Goal: Task Accomplishment & Management: Use online tool/utility

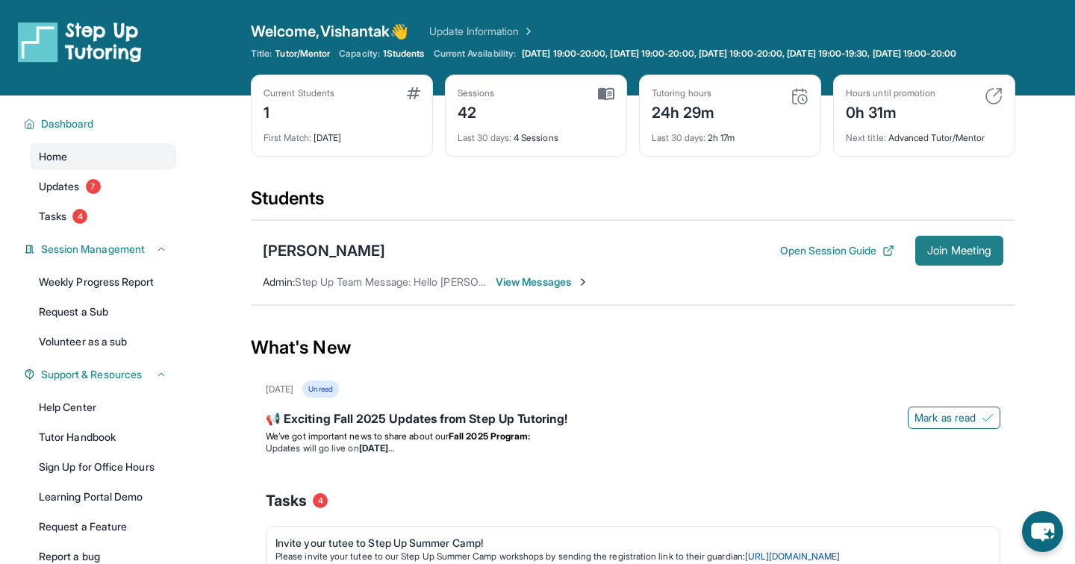
click at [960, 266] on button "Join Meeting" at bounding box center [959, 251] width 88 height 30
click at [816, 258] on button "Open Session Guide" at bounding box center [837, 250] width 114 height 15
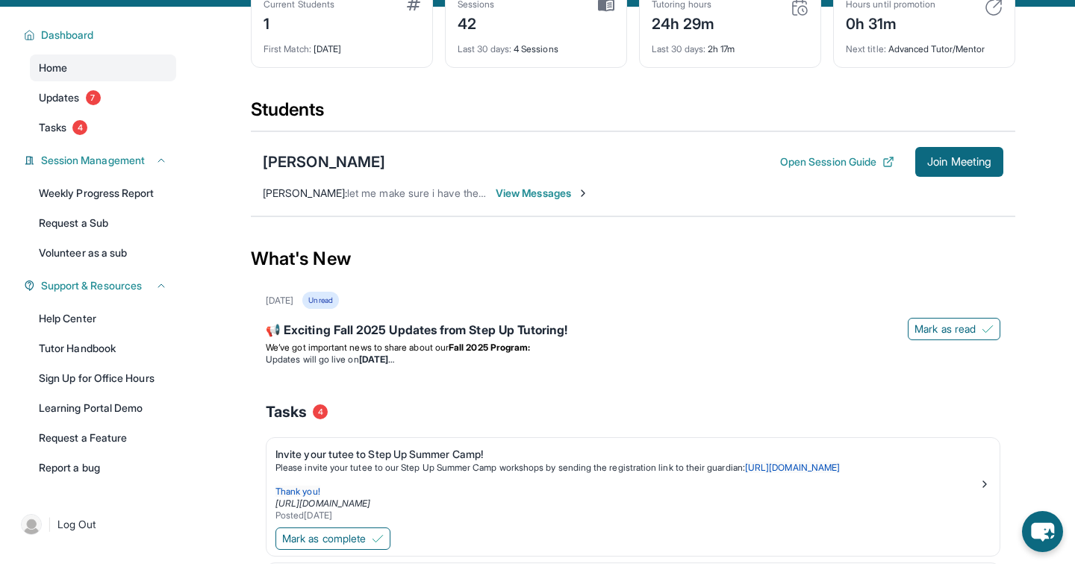
scroll to position [97, 0]
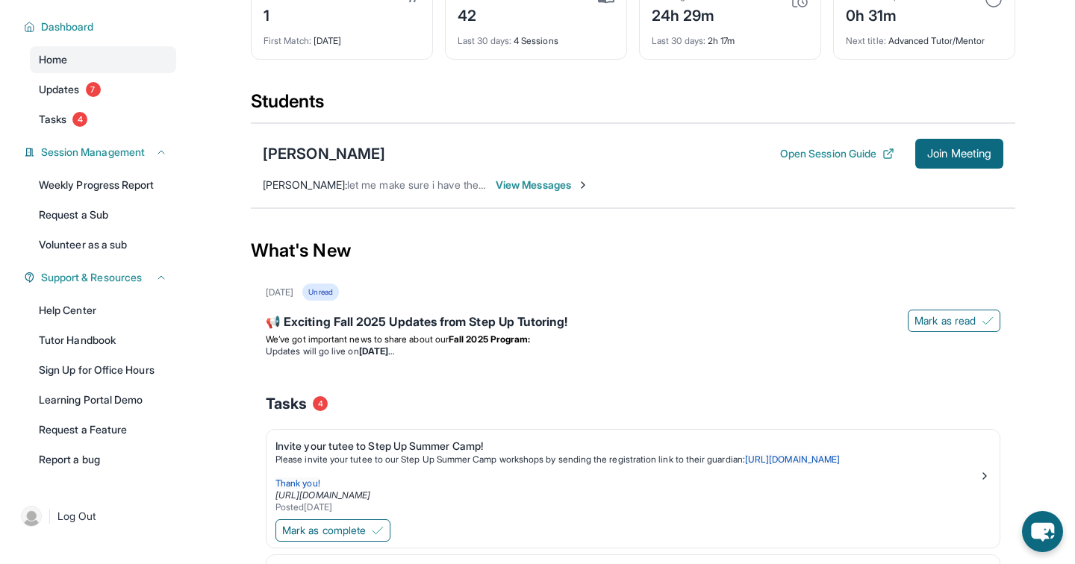
click at [544, 193] on span "View Messages" at bounding box center [542, 185] width 93 height 15
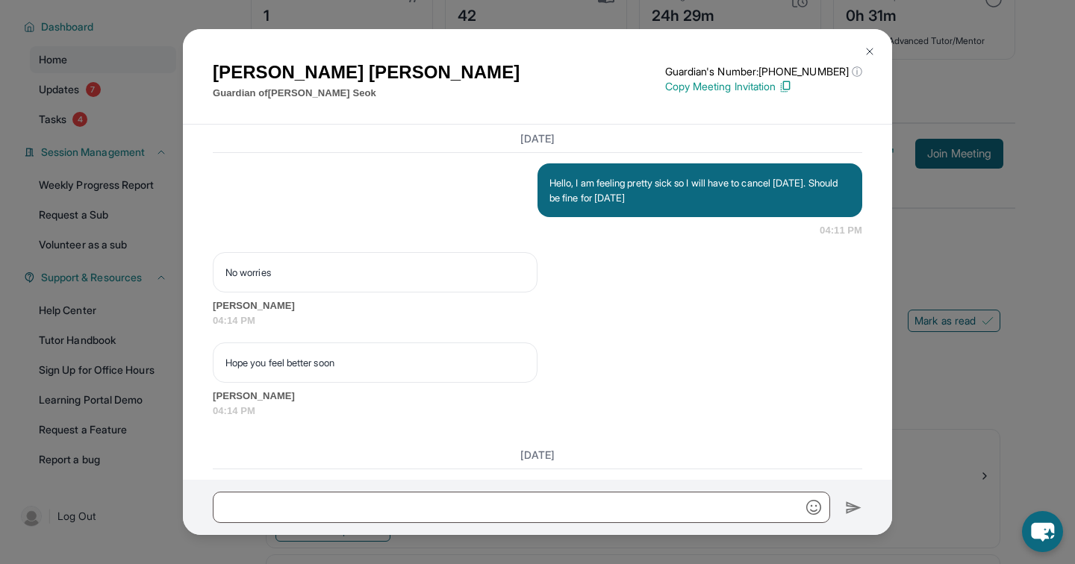
scroll to position [15871, 0]
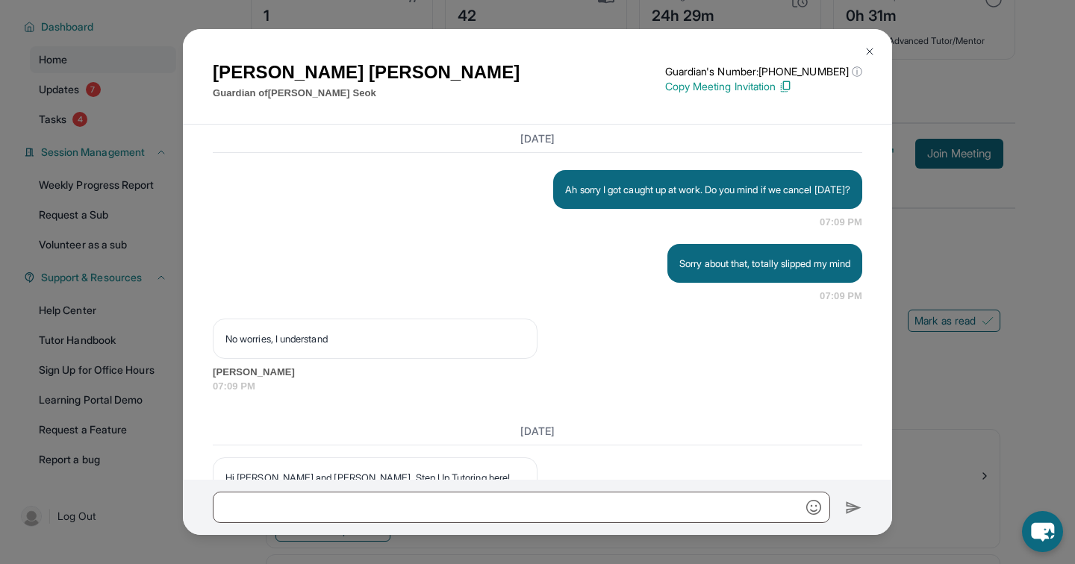
click at [996, 96] on div "[PERSON_NAME] Guardian of [PERSON_NAME] Guardian's Number: [PHONE_NUMBER] ⓘ Thi…" at bounding box center [537, 282] width 1075 height 564
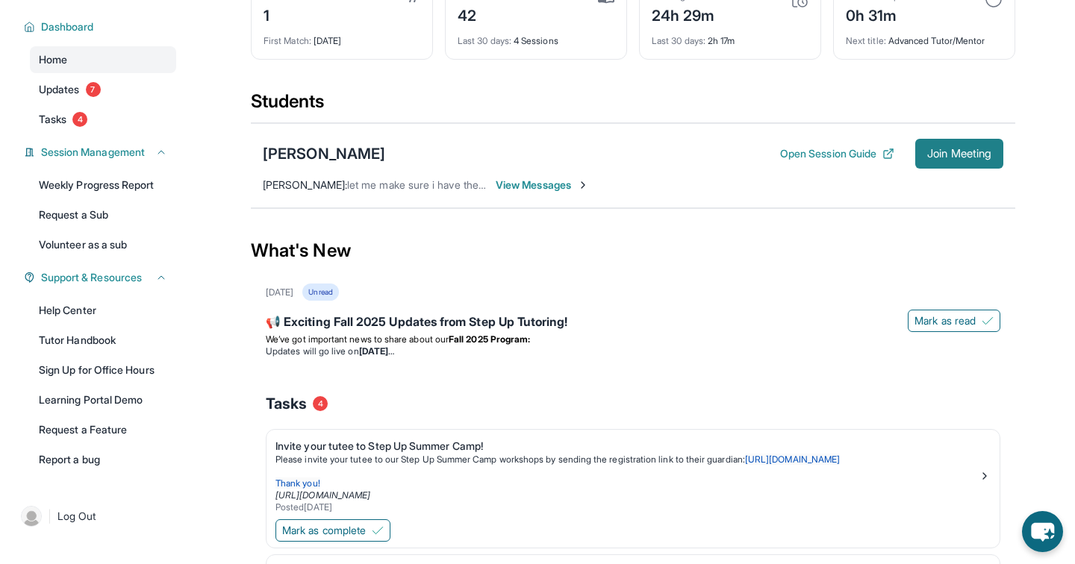
click at [967, 158] on span "Join Meeting" at bounding box center [959, 153] width 64 height 9
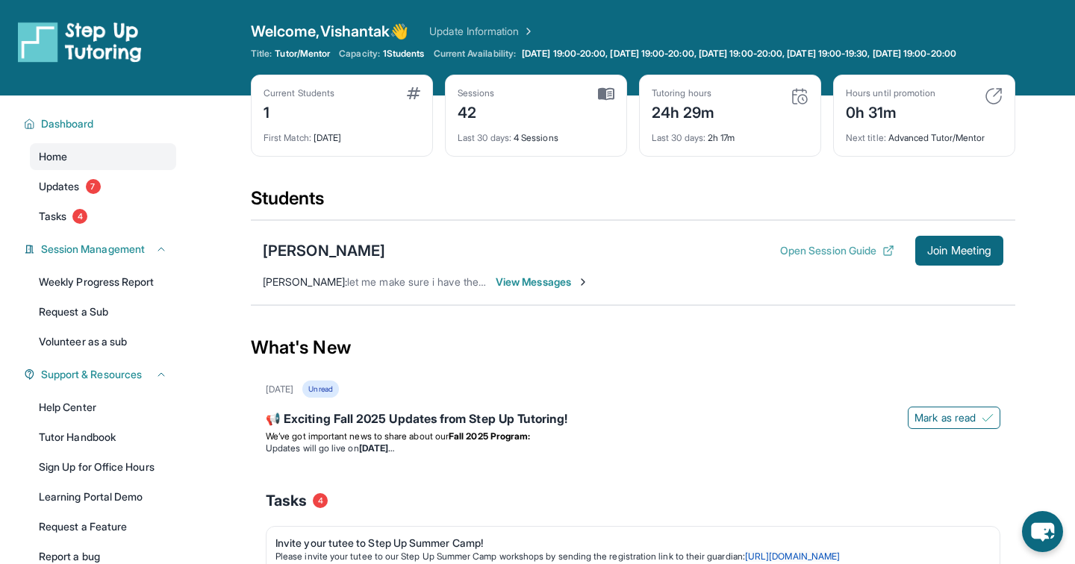
click at [888, 252] on icon at bounding box center [890, 248] width 5 height 5
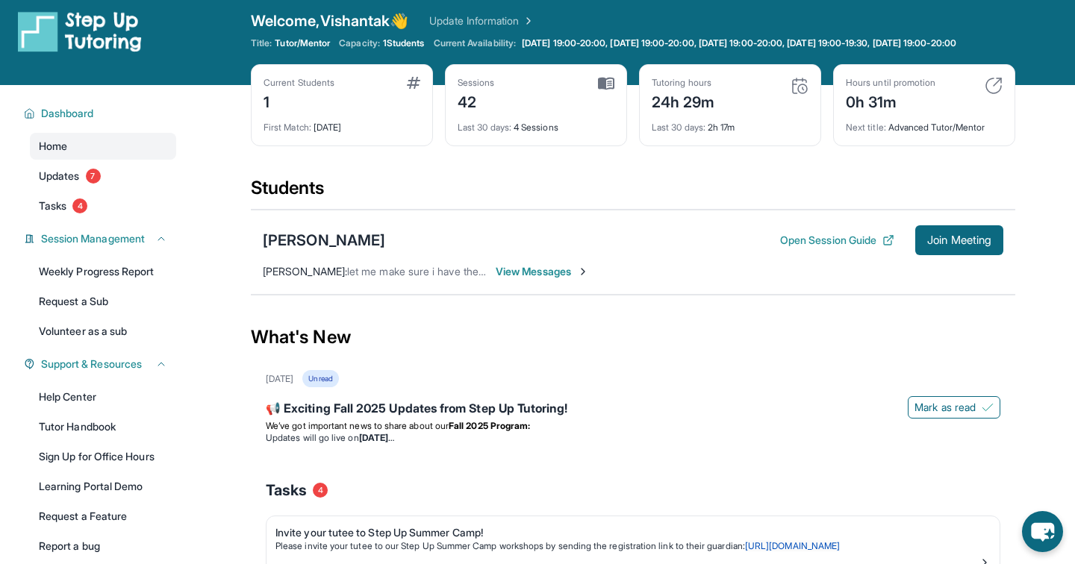
scroll to position [13, 0]
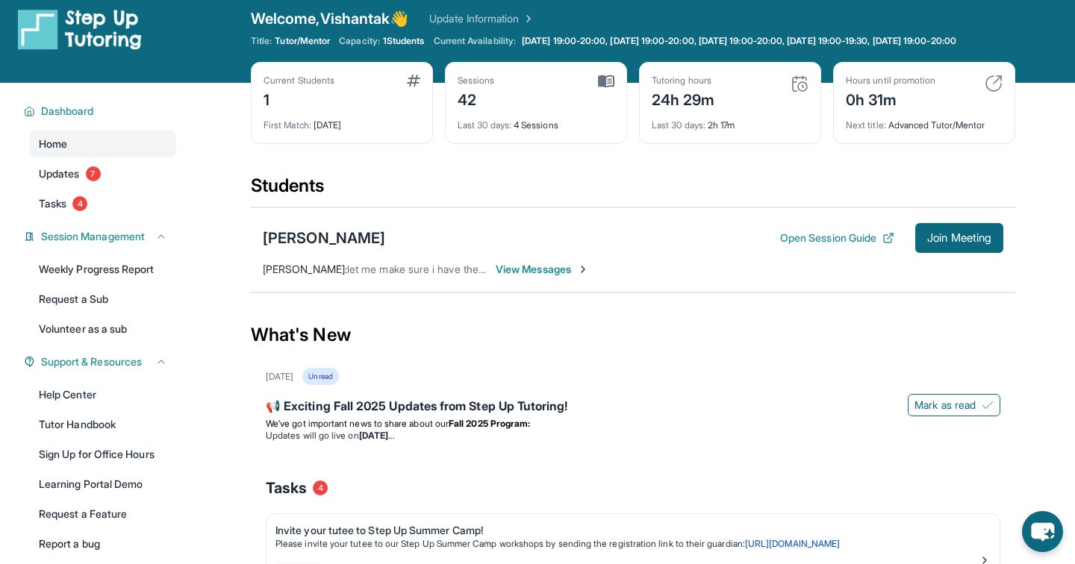
click at [408, 274] on div "[PERSON_NAME] : let me make sure i have the right link" at bounding box center [375, 269] width 224 height 15
click at [408, 246] on div "[PERSON_NAME] Open Session Guide Join Meeting" at bounding box center [633, 238] width 741 height 30
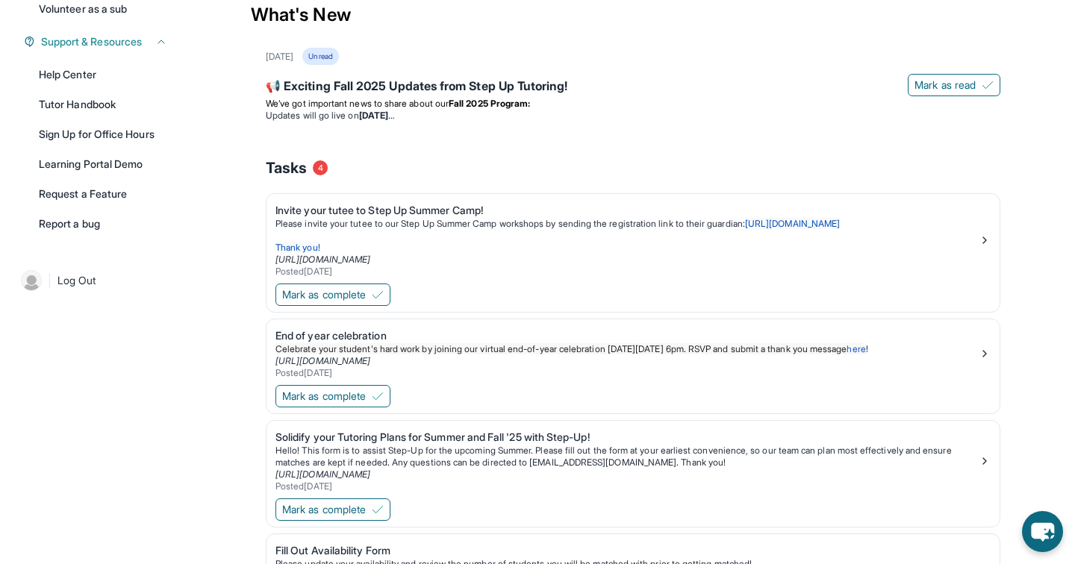
scroll to position [0, 0]
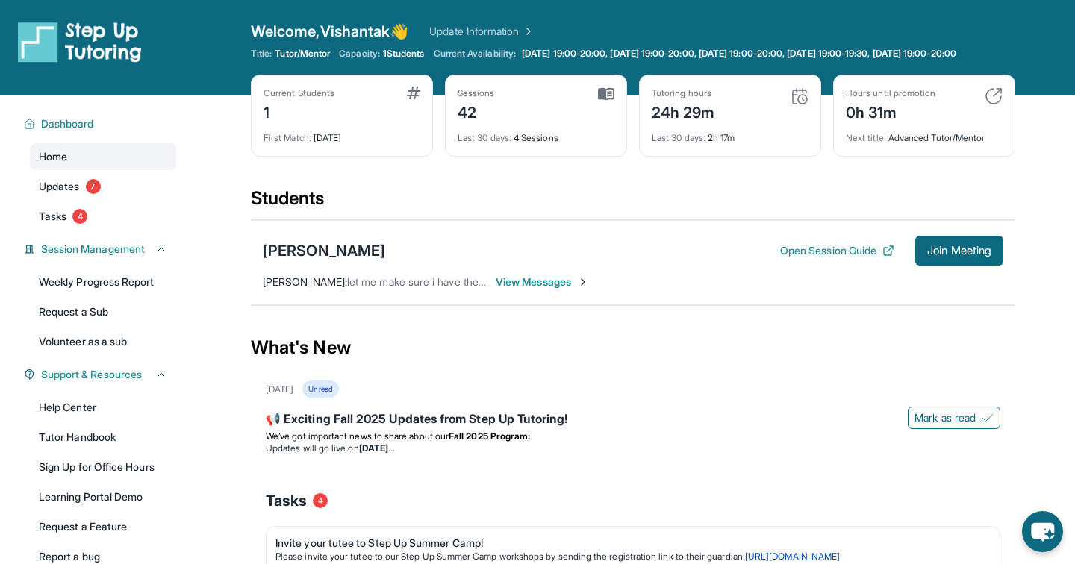
click at [408, 212] on div "Students" at bounding box center [633, 203] width 765 height 33
click at [438, 205] on div "Students" at bounding box center [633, 203] width 765 height 33
click at [551, 290] on span "View Messages" at bounding box center [542, 282] width 93 height 15
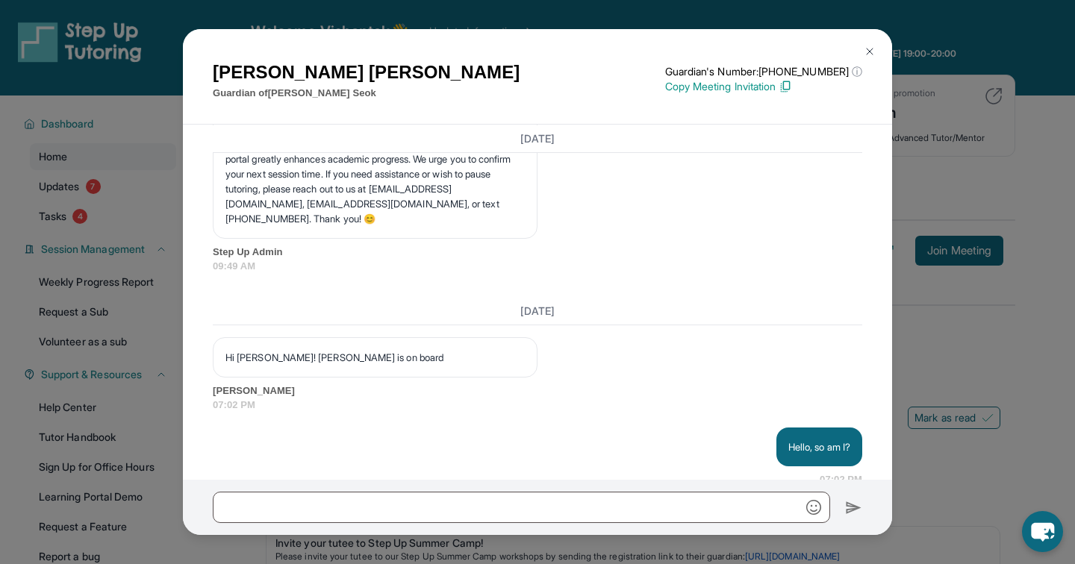
scroll to position [24200, 0]
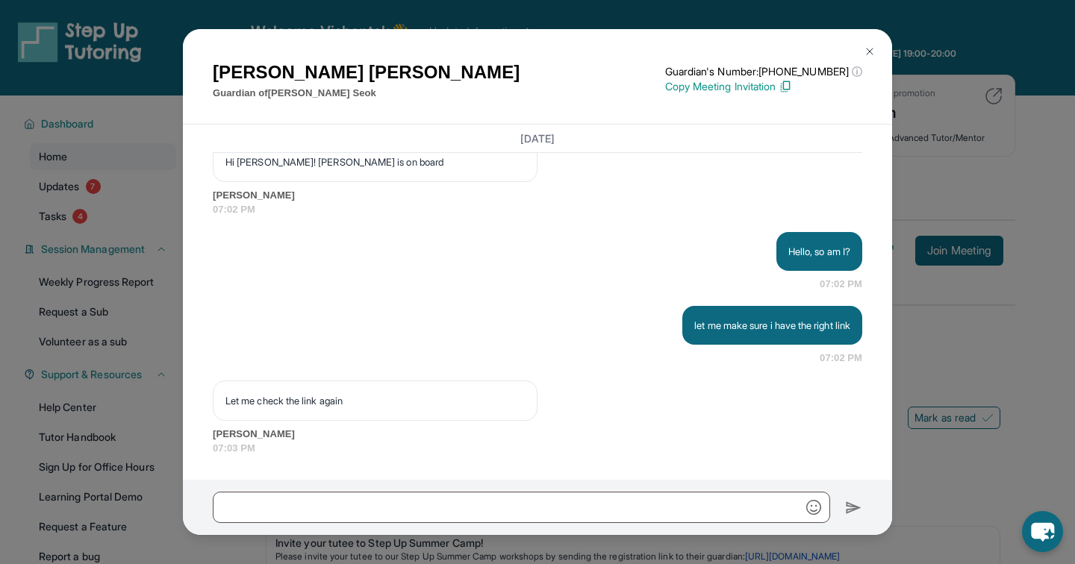
click at [983, 211] on div "[PERSON_NAME] Guardian of [PERSON_NAME] Guardian's Number: [PHONE_NUMBER] ⓘ Thi…" at bounding box center [537, 282] width 1075 height 564
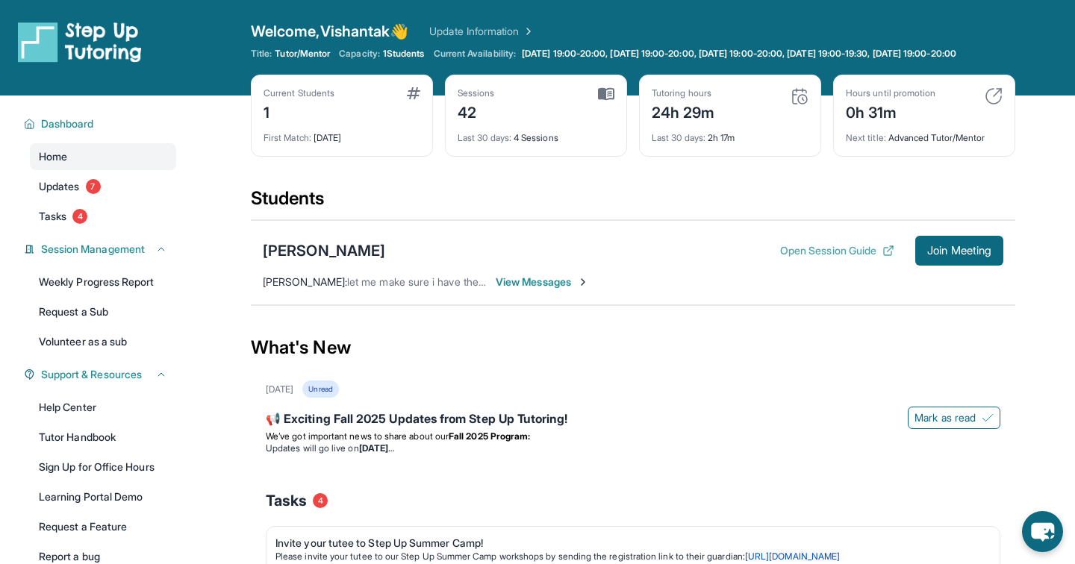
click at [827, 258] on button "Open Session Guide" at bounding box center [837, 250] width 114 height 15
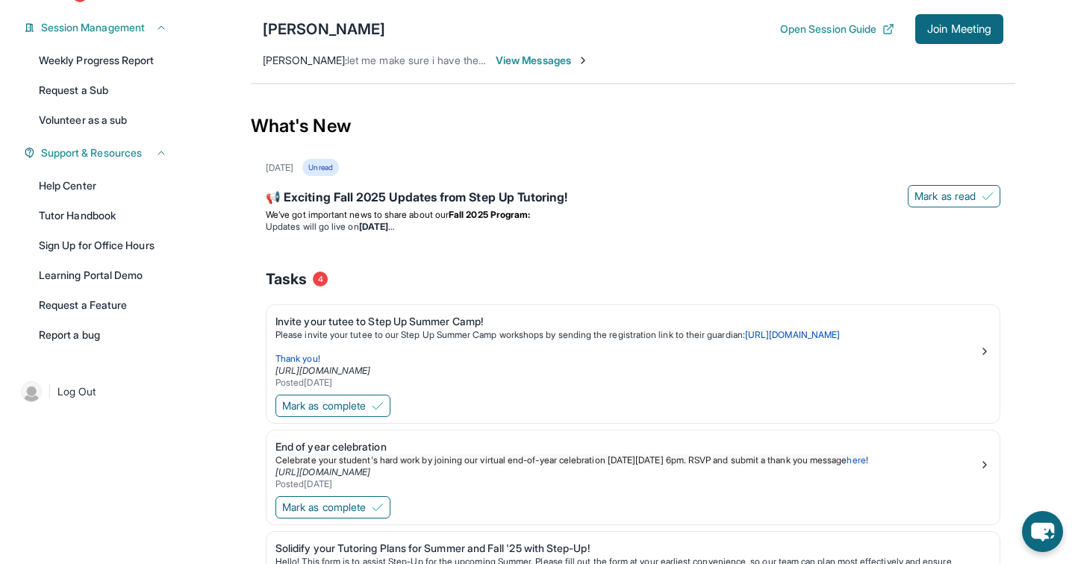
scroll to position [0, 0]
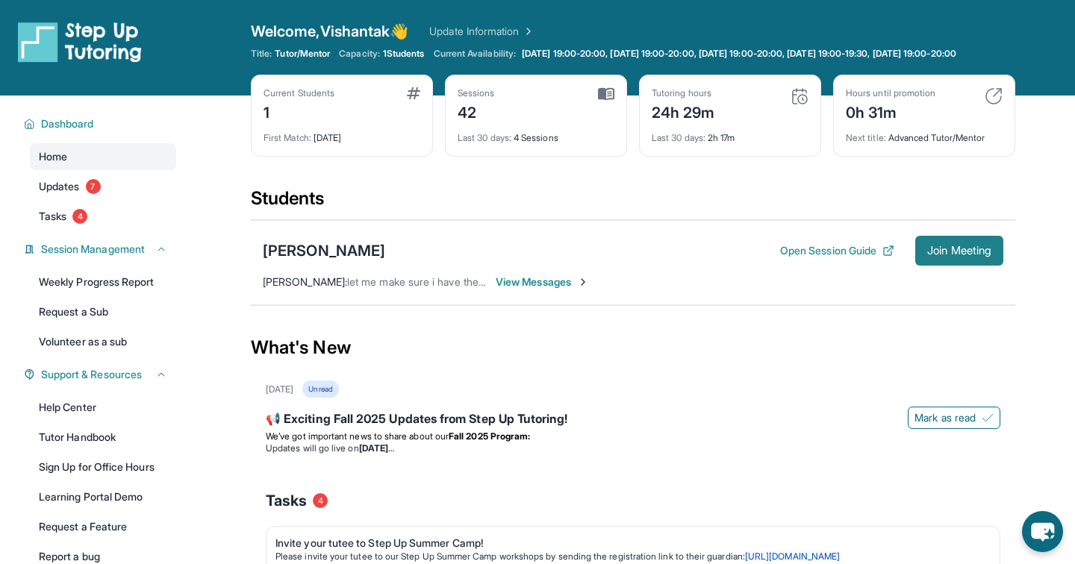
click at [971, 255] on span "Join Meeting" at bounding box center [959, 250] width 64 height 9
